Goal: Transaction & Acquisition: Purchase product/service

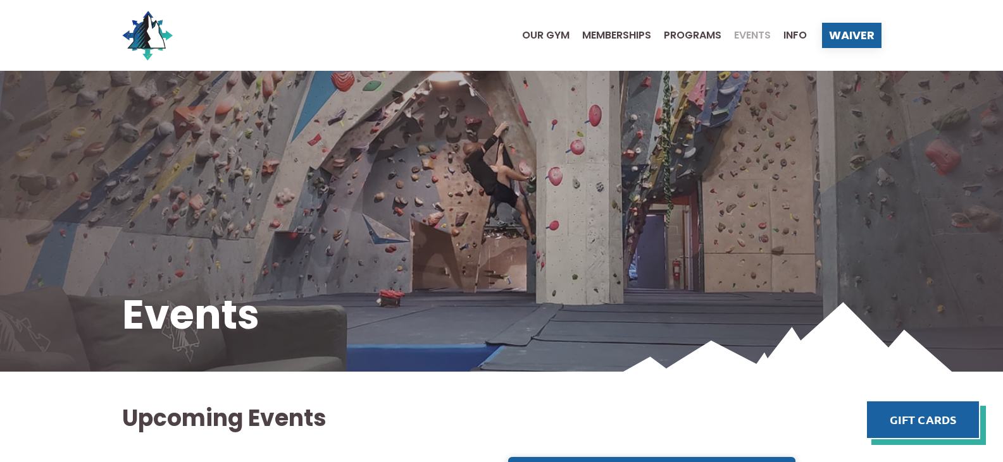
click at [551, 40] on ul "Our Gym Memberships Programs Events Info" at bounding box center [657, 35] width 297 height 51
click at [554, 39] on span "Our Gym" at bounding box center [545, 35] width 47 height 10
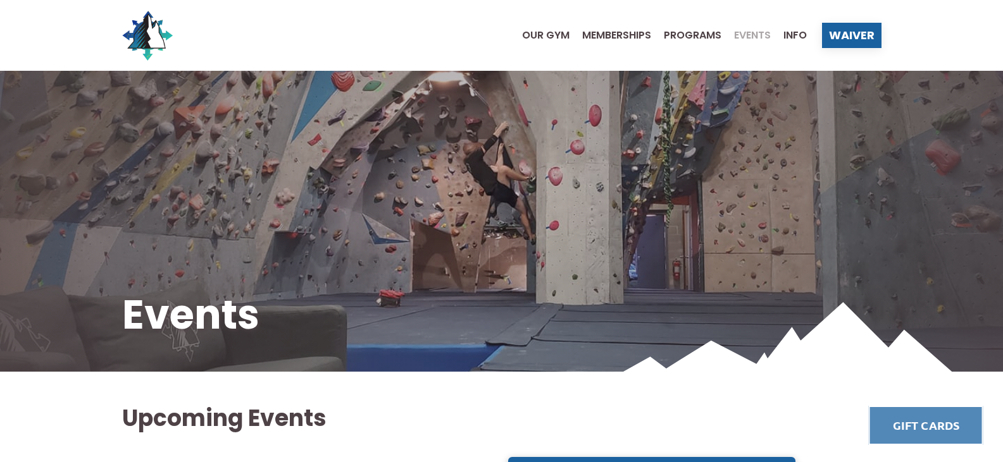
click at [922, 432] on link at bounding box center [926, 425] width 114 height 39
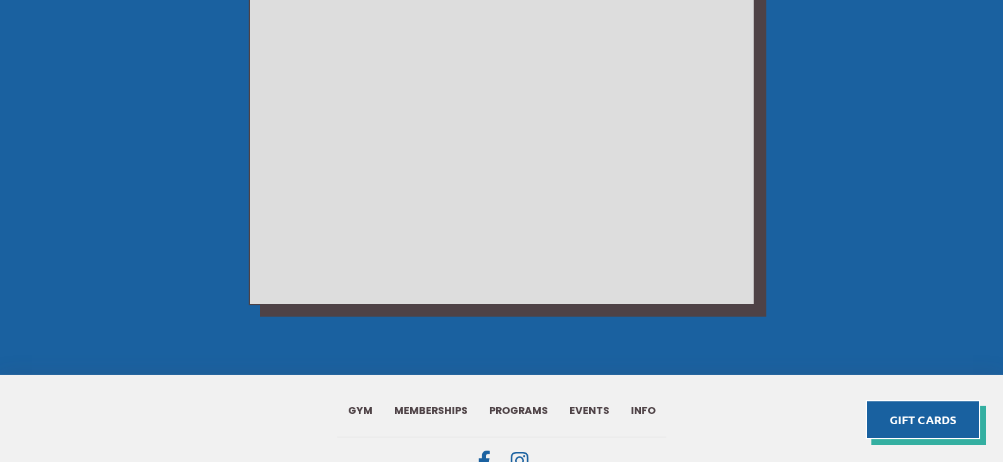
scroll to position [999, 0]
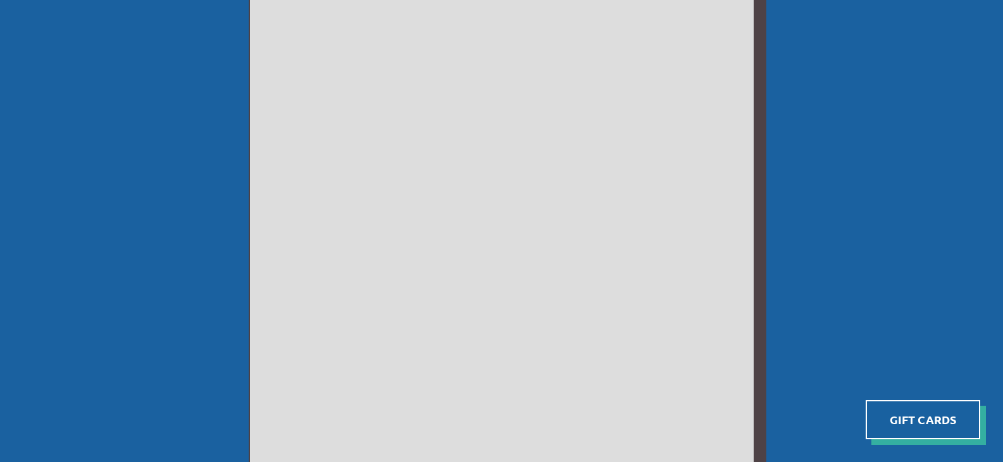
scroll to position [443, 0]
